Goal: Use online tool/utility: Use online tool/utility

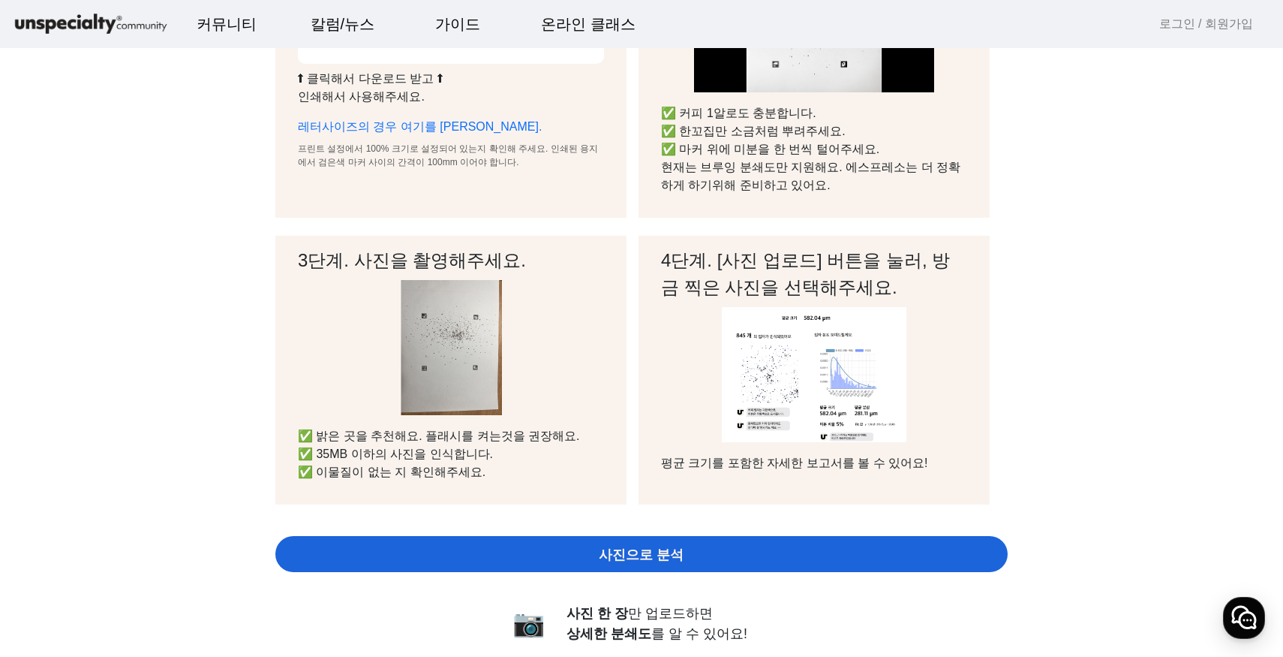
scroll to position [357, 0]
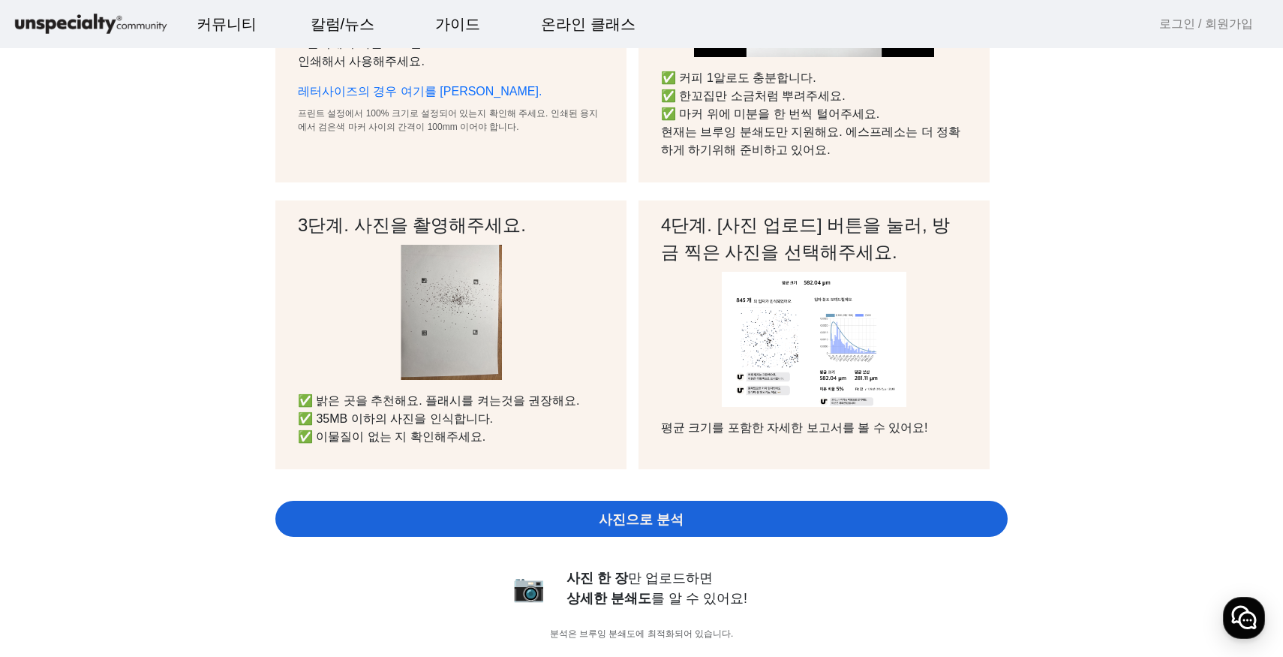
click at [738, 525] on div "사진으로 분석" at bounding box center [641, 519] width 733 height 36
click at [613, 527] on span "사진으로 분석" at bounding box center [641, 520] width 85 height 20
click at [707, 523] on div "사진으로 분석" at bounding box center [641, 519] width 733 height 36
click at [529, 523] on div "사진으로 분석" at bounding box center [641, 519] width 733 height 36
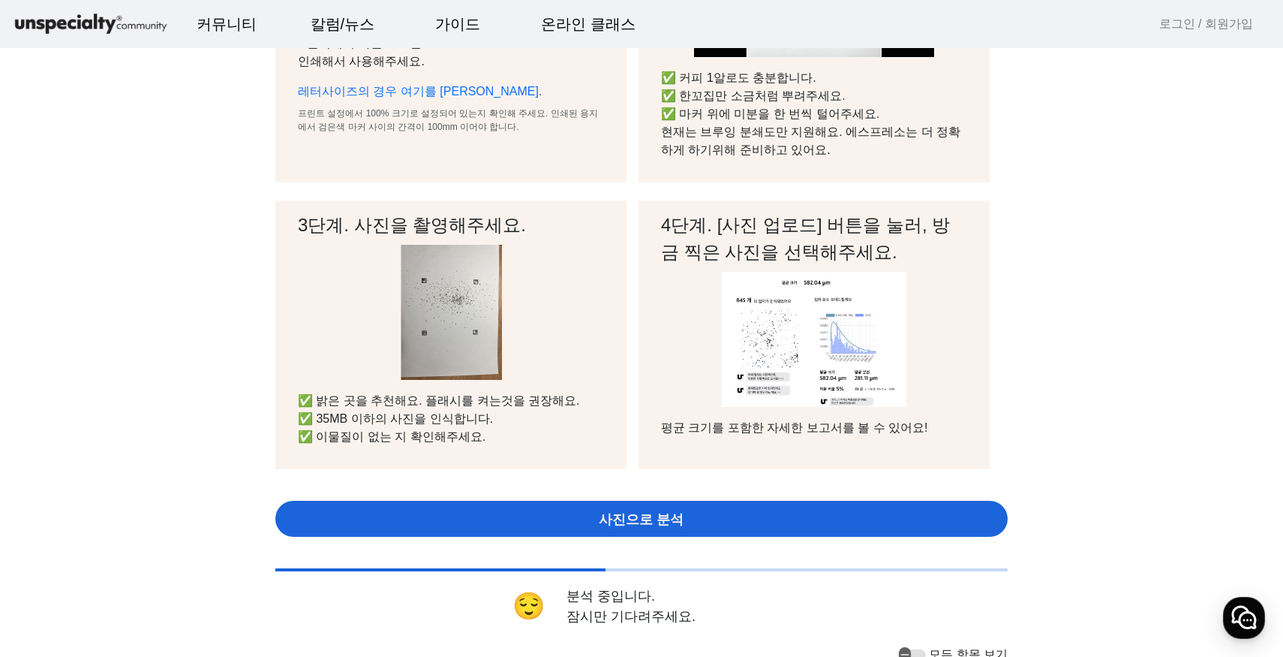
scroll to position [0, 0]
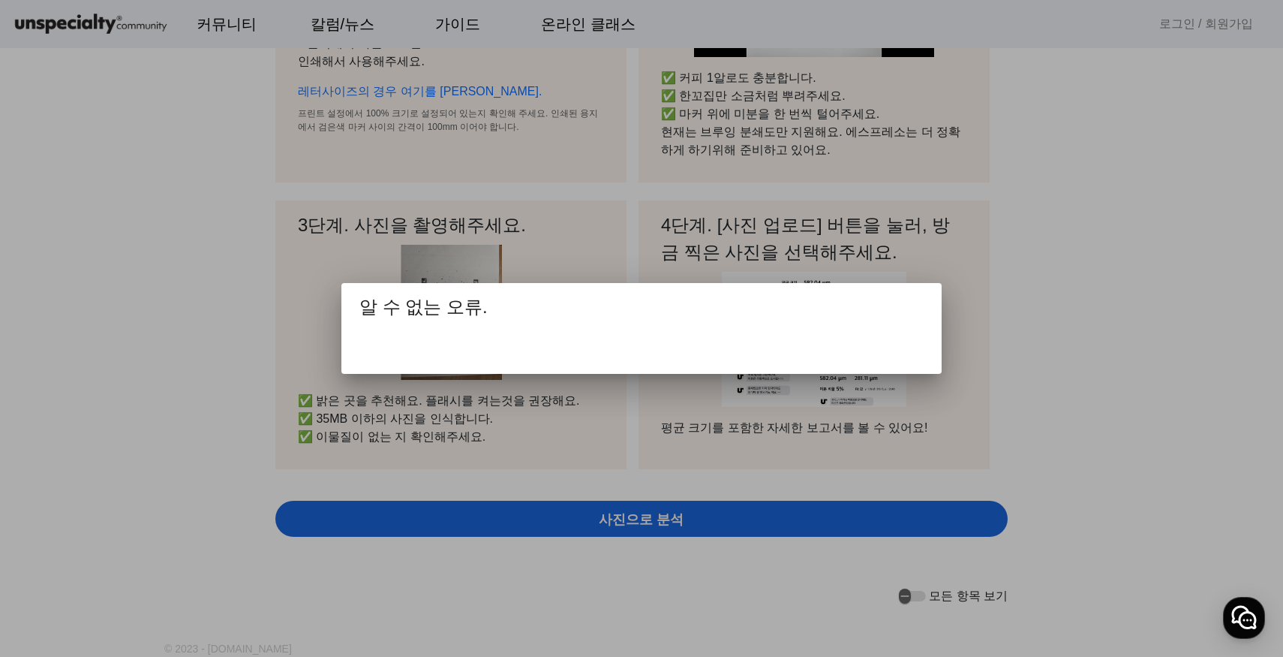
click at [754, 490] on div at bounding box center [641, 328] width 1283 height 657
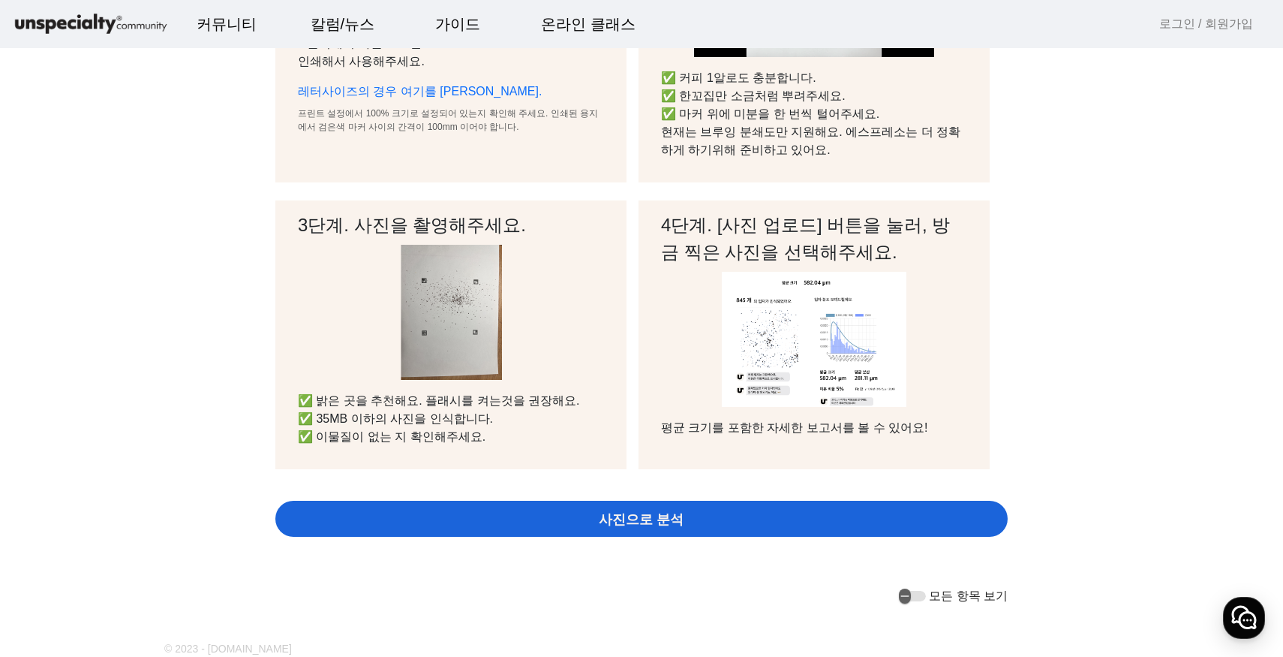
click at [718, 528] on div "사진으로 분석" at bounding box center [641, 519] width 733 height 36
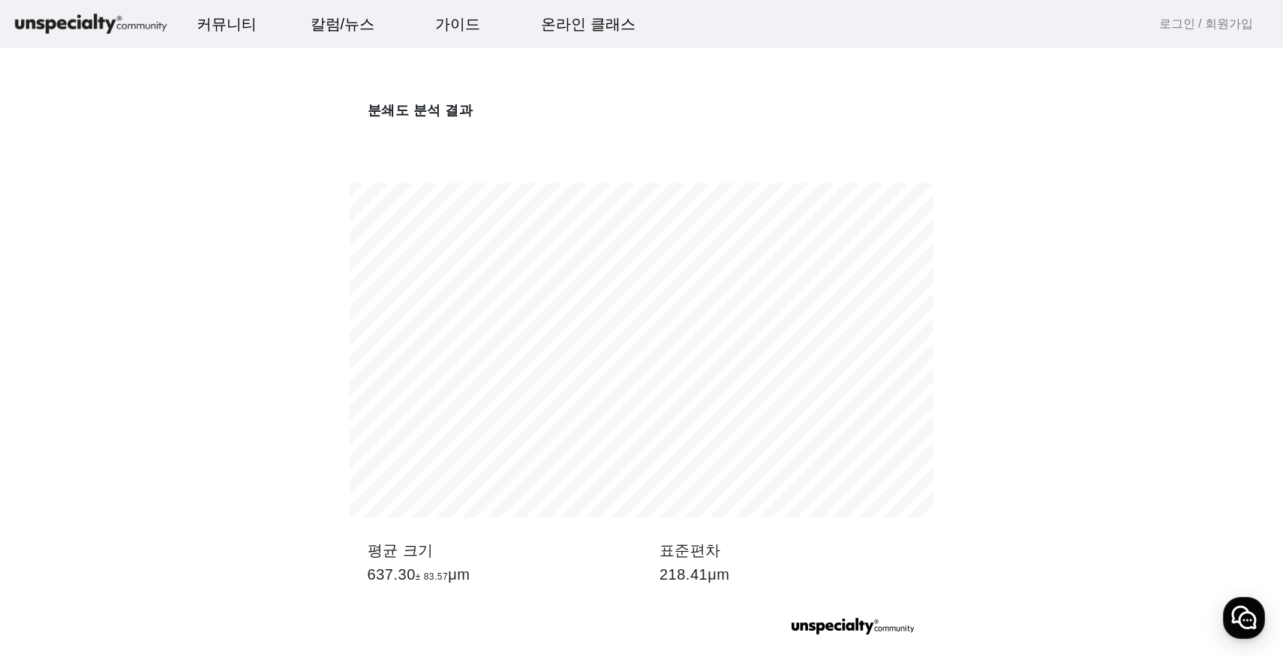
scroll to position [2700, 0]
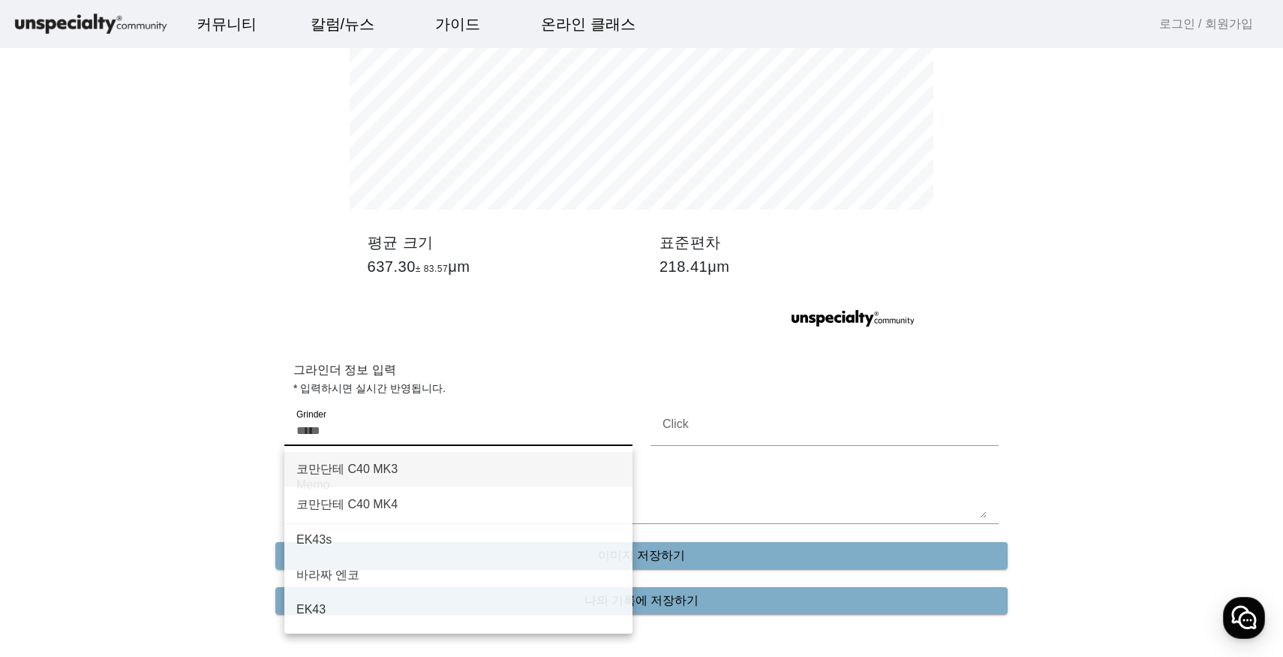
click at [456, 436] on input "Grinder" at bounding box center [458, 431] width 324 height 18
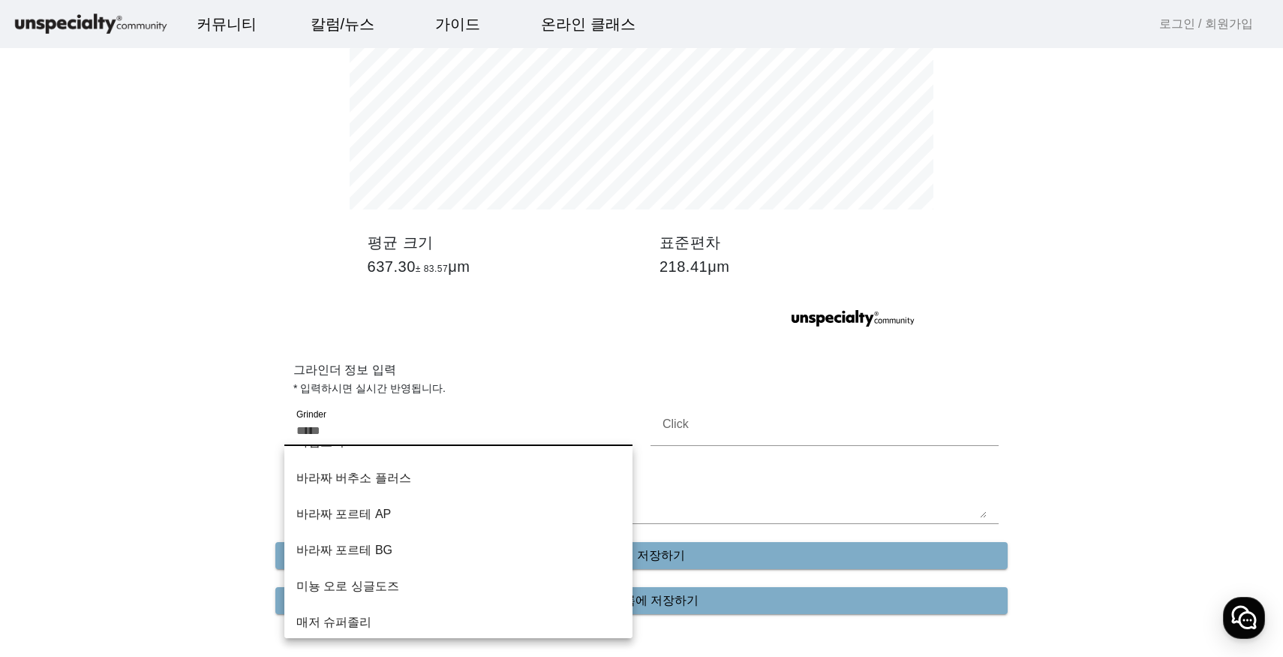
scroll to position [913, 0]
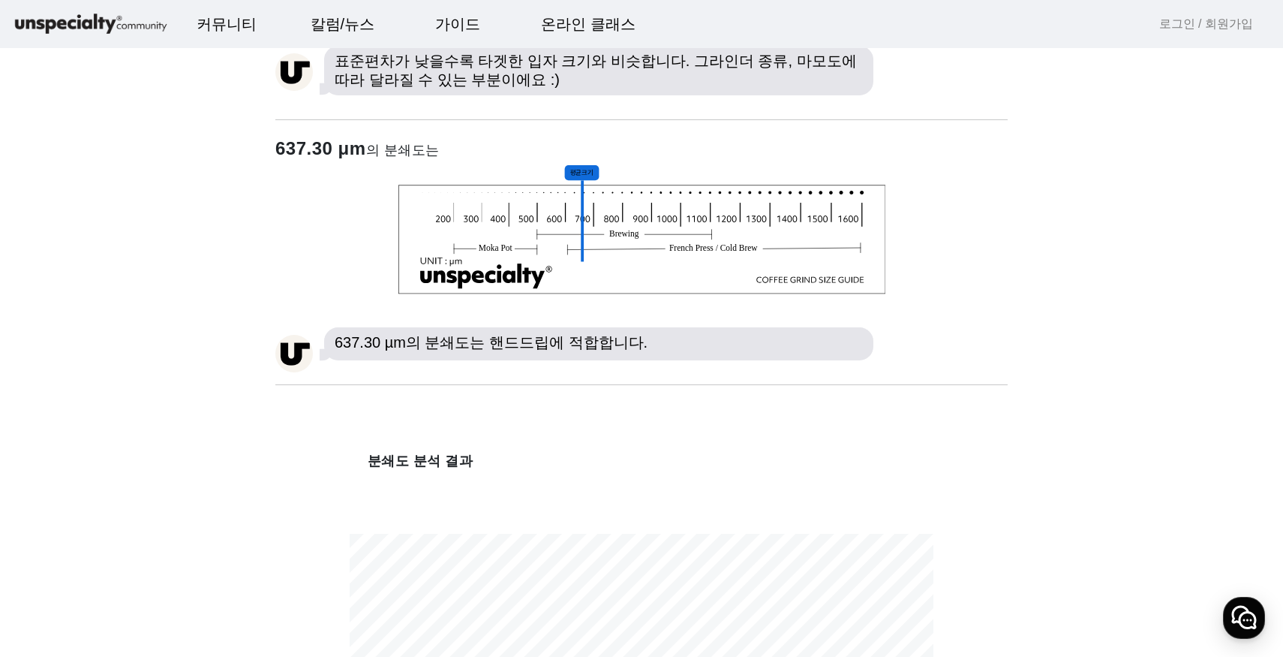
scroll to position [2038, 0]
